Goal: Information Seeking & Learning: Learn about a topic

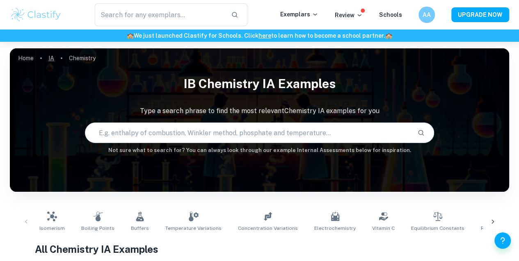
click at [50, 55] on link "IA" at bounding box center [51, 58] width 6 height 11
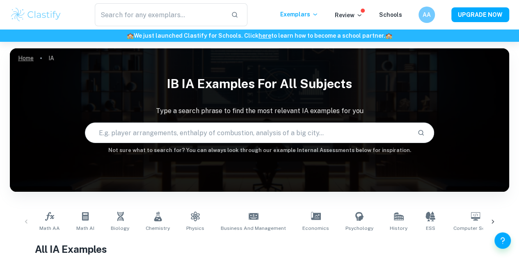
click at [24, 57] on link "Home" at bounding box center [26, 58] width 16 height 11
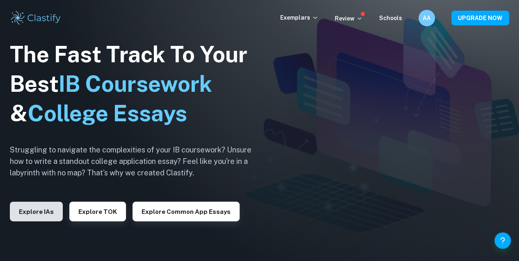
click at [51, 209] on button "Explore IAs" at bounding box center [36, 212] width 53 height 20
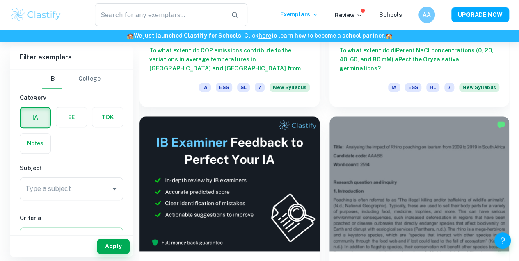
scroll to position [387, 0]
